Goal: Navigation & Orientation: Find specific page/section

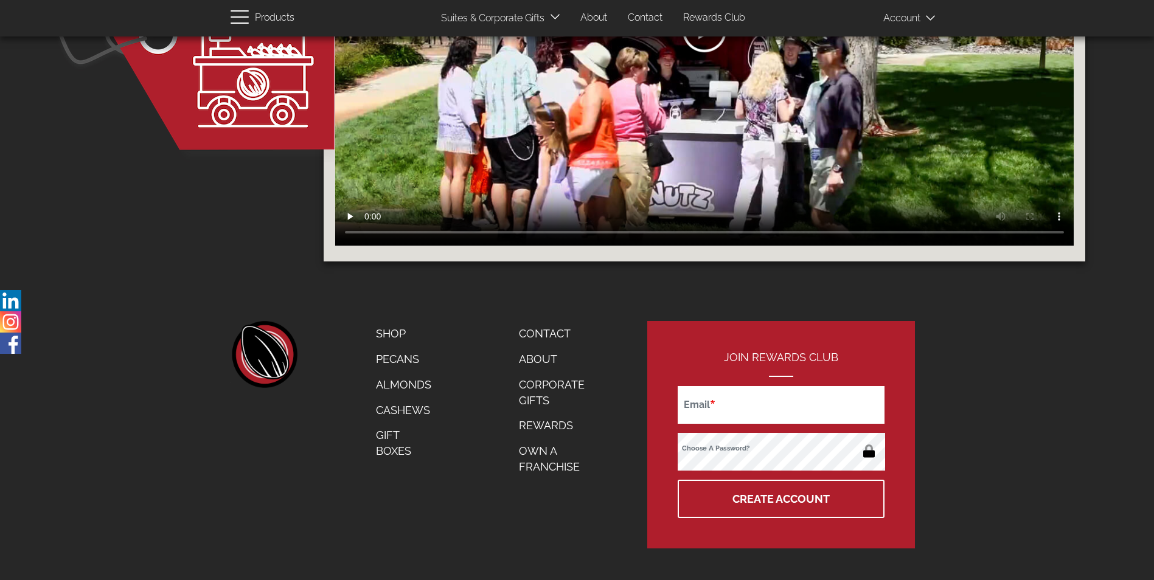
scroll to position [1870, 0]
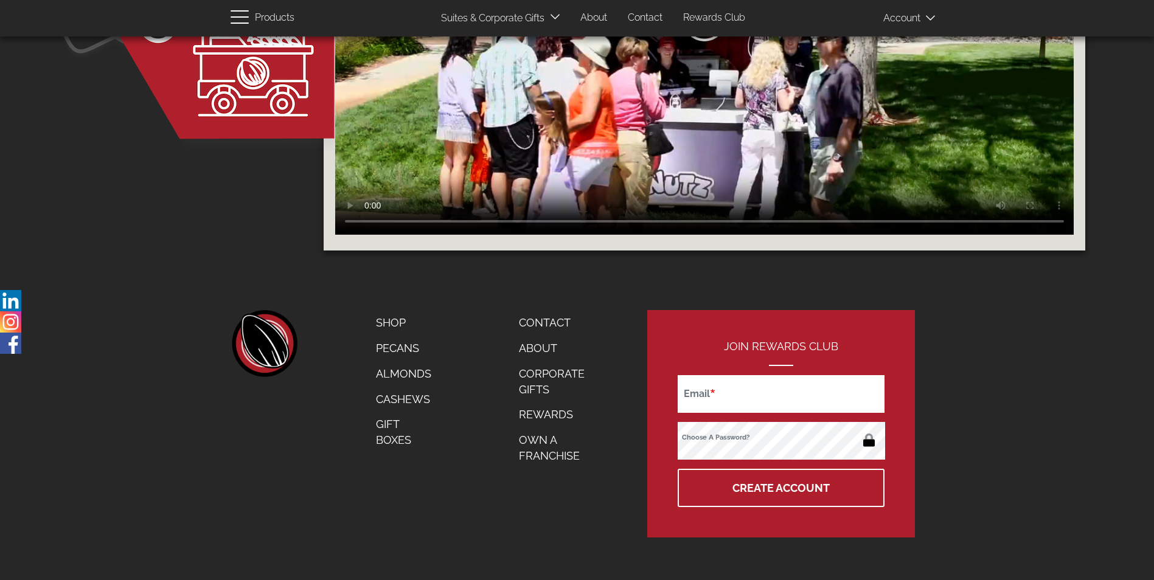
click at [399, 374] on link "Almonds" at bounding box center [404, 374] width 74 height 26
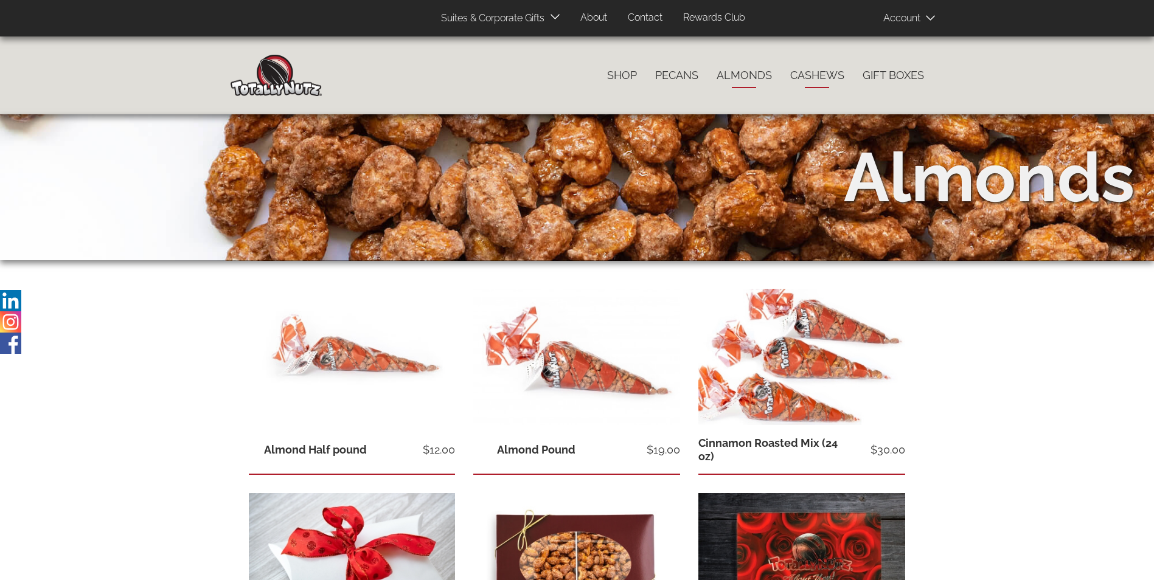
click at [821, 75] on link "Cashews" at bounding box center [817, 76] width 72 height 26
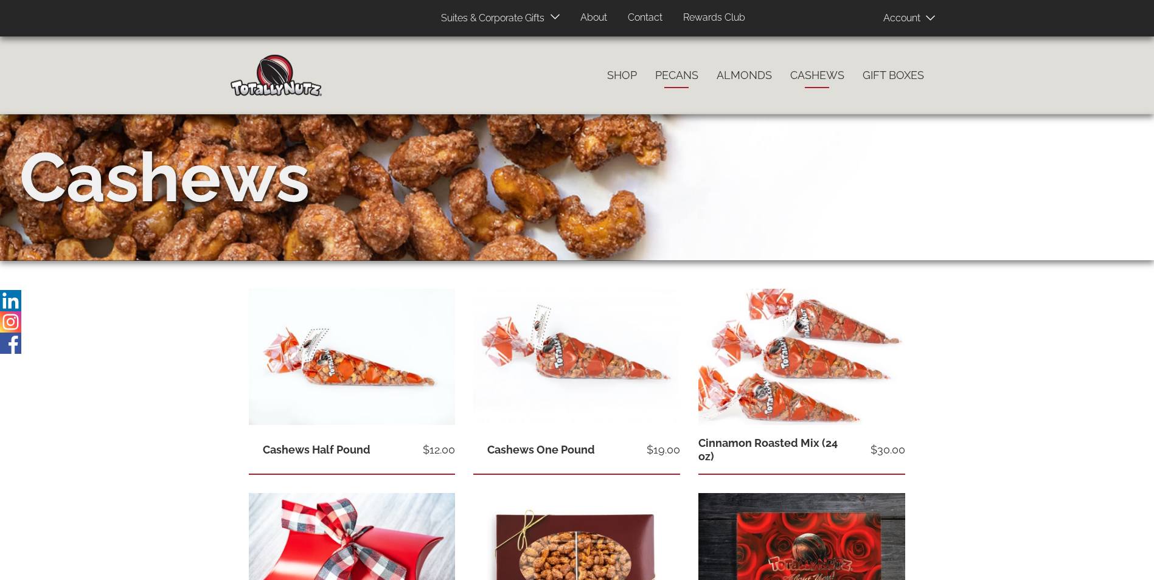
click at [687, 74] on link "Pecans" at bounding box center [676, 76] width 61 height 26
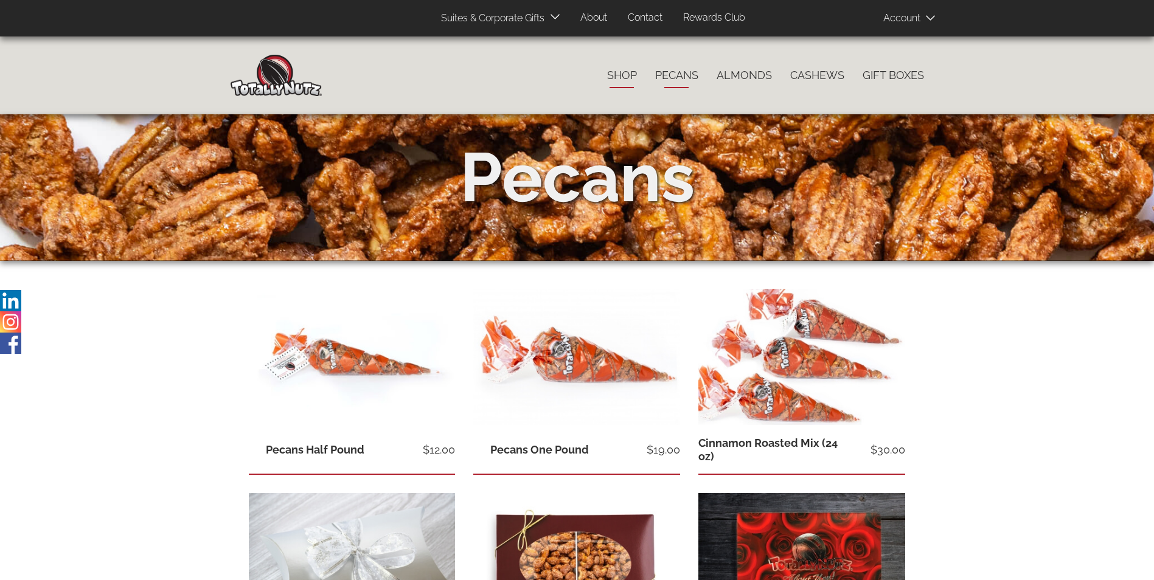
click at [627, 74] on link "Shop" at bounding box center [622, 76] width 48 height 26
